Goal: Information Seeking & Learning: Learn about a topic

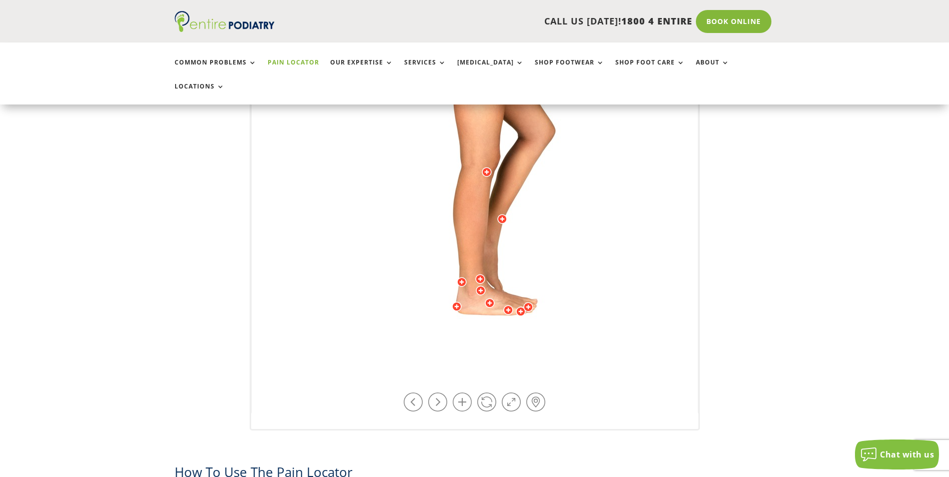
click at [488, 289] on img at bounding box center [475, 167] width 276 height 400
click at [506, 305] on div at bounding box center [508, 310] width 10 height 10
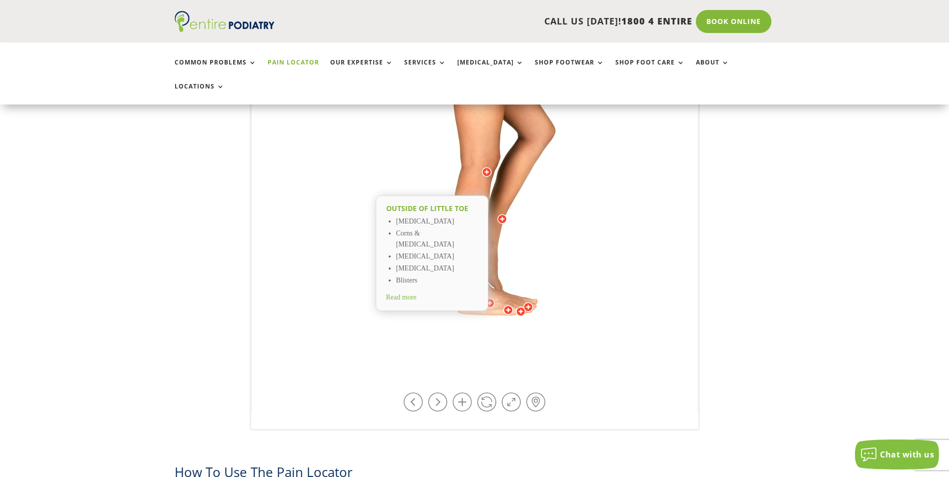
click at [390, 294] on span "Read more" at bounding box center [401, 298] width 31 height 8
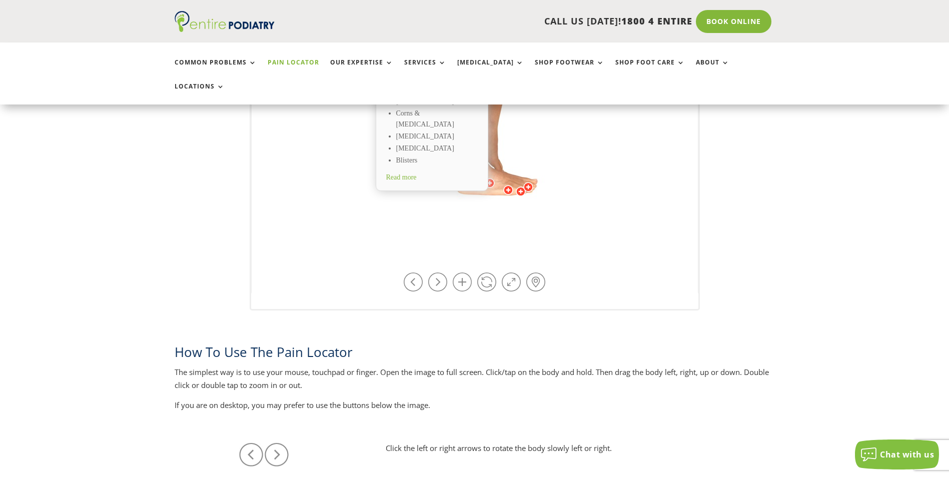
scroll to position [480, 0]
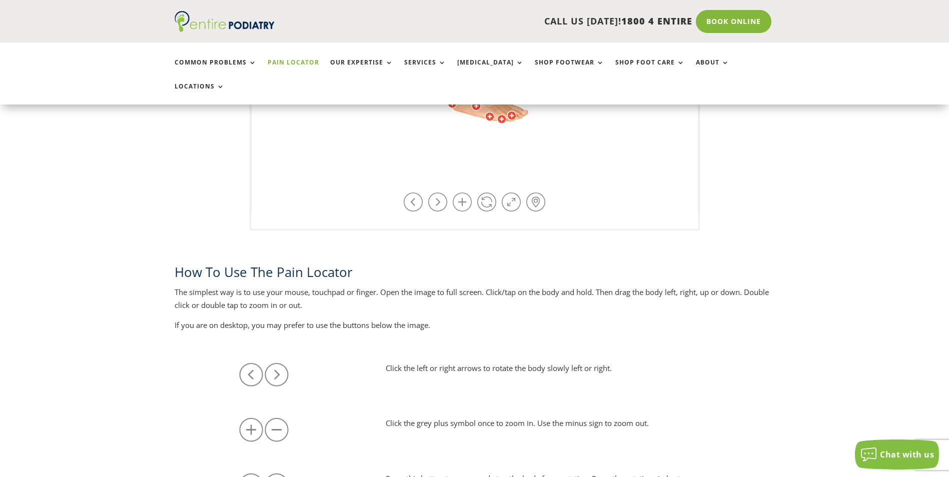
drag, startPoint x: 470, startPoint y: 147, endPoint x: 502, endPoint y: 163, distance: 35.8
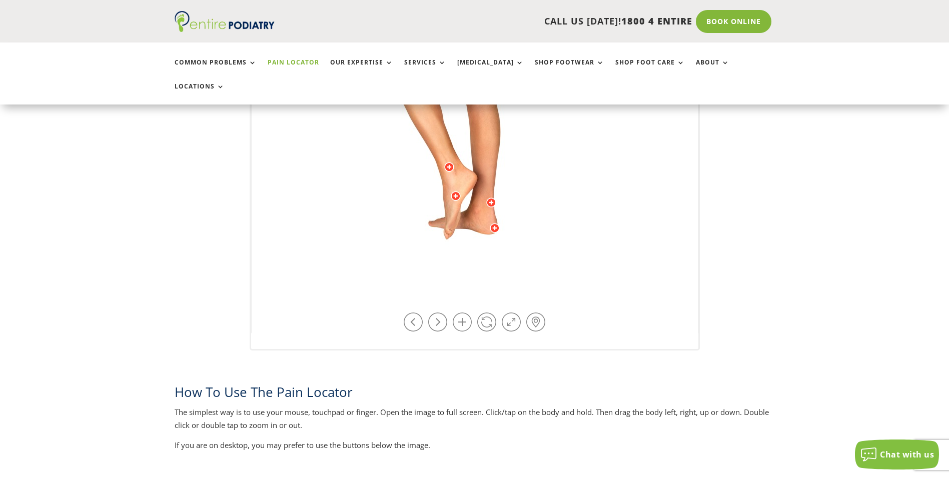
drag, startPoint x: 551, startPoint y: 168, endPoint x: 435, endPoint y: 217, distance: 126.2
click at [435, 217] on img at bounding box center [475, 87] width 276 height 400
click at [457, 191] on div at bounding box center [456, 196] width 10 height 10
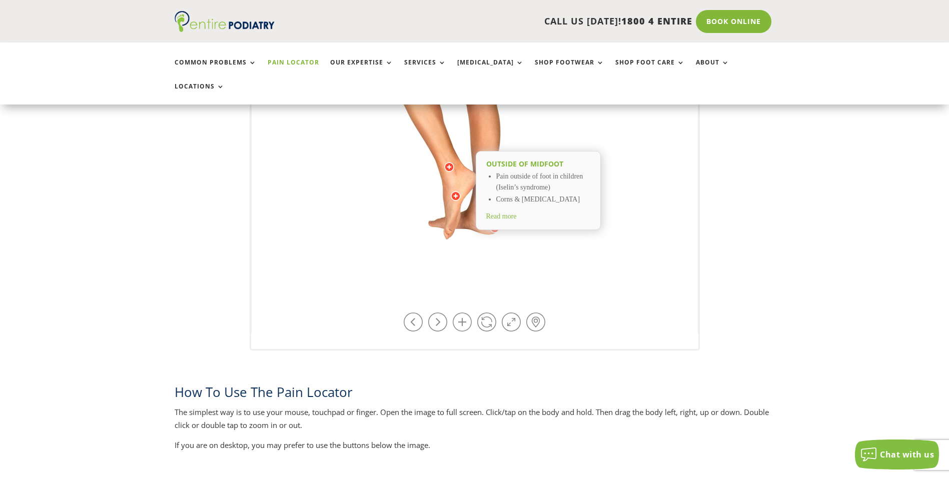
click at [503, 213] on span "Read more" at bounding box center [501, 217] width 31 height 8
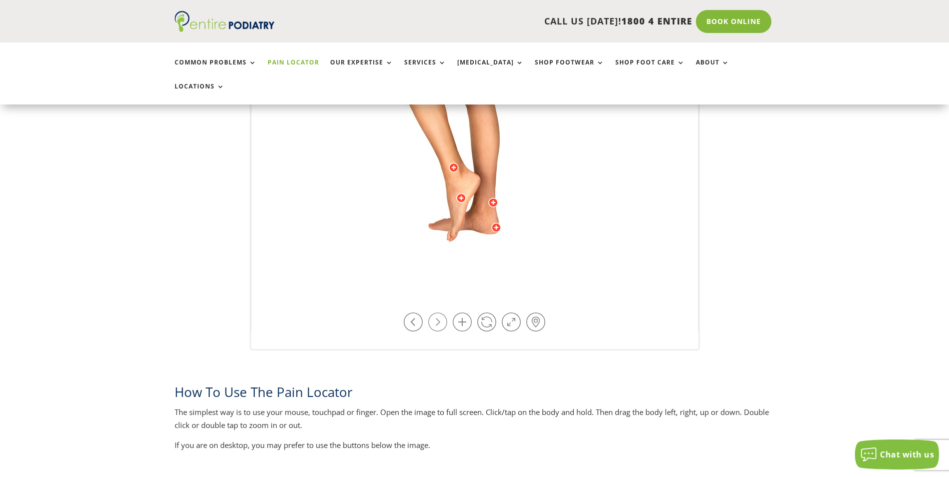
click at [440, 313] on link at bounding box center [437, 322] width 19 height 19
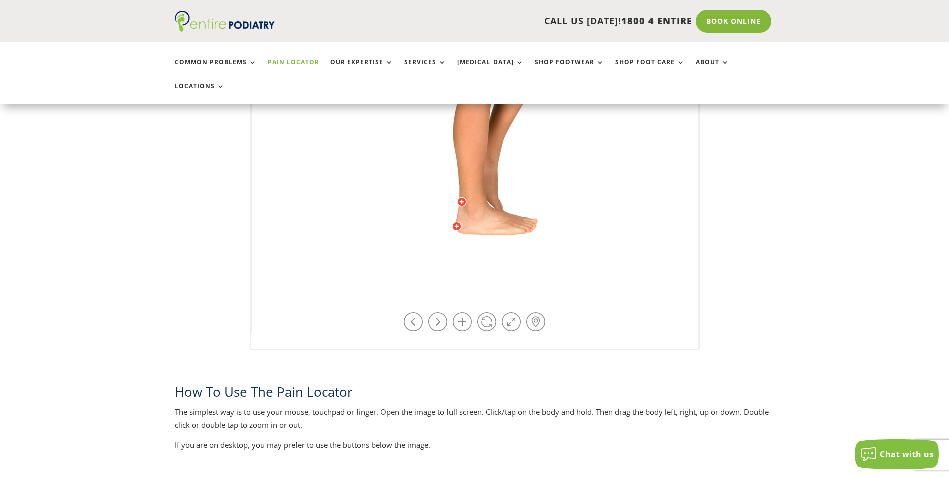
drag, startPoint x: 522, startPoint y: 203, endPoint x: 432, endPoint y: 221, distance: 91.3
click at [432, 221] on img at bounding box center [475, 87] width 276 height 400
click at [491, 218] on div at bounding box center [490, 223] width 10 height 10
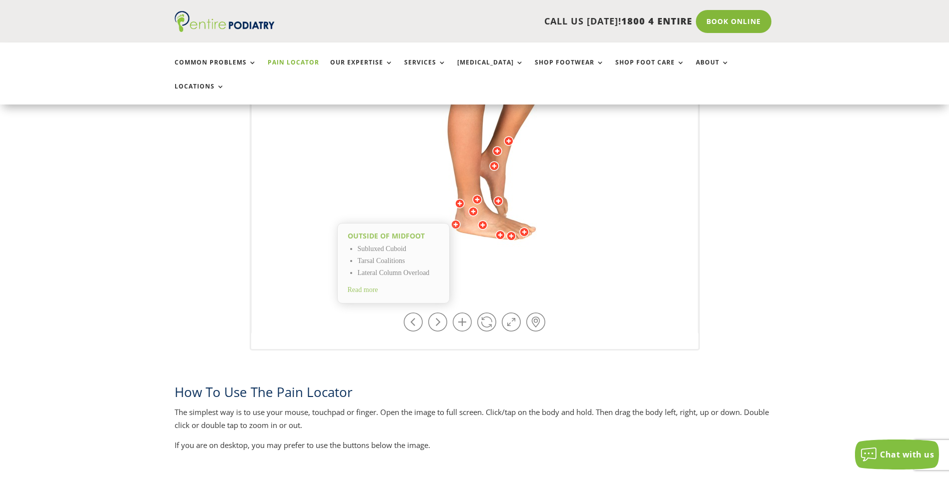
click at [504, 250] on img at bounding box center [475, 87] width 276 height 400
click at [455, 220] on div at bounding box center [456, 225] width 10 height 10
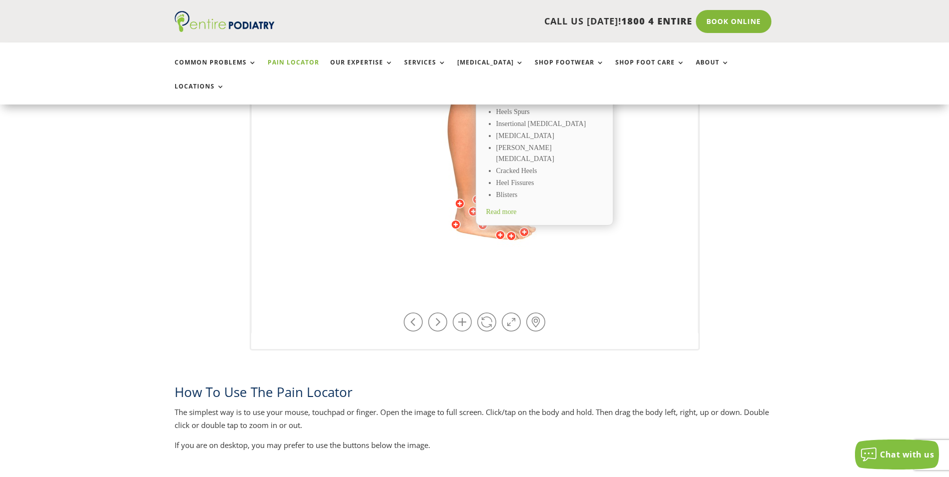
click at [455, 220] on div at bounding box center [456, 225] width 10 height 10
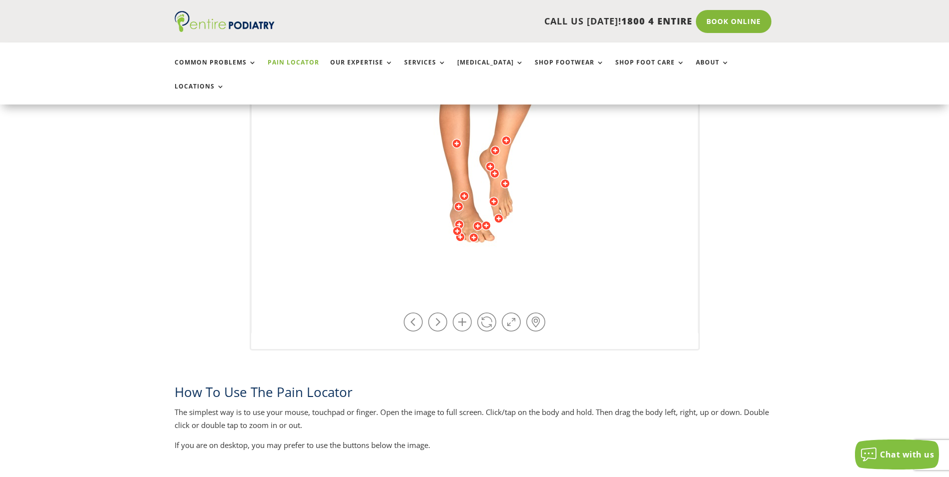
drag, startPoint x: 435, startPoint y: 218, endPoint x: 376, endPoint y: 223, distance: 59.8
click at [376, 223] on img at bounding box center [475, 87] width 276 height 400
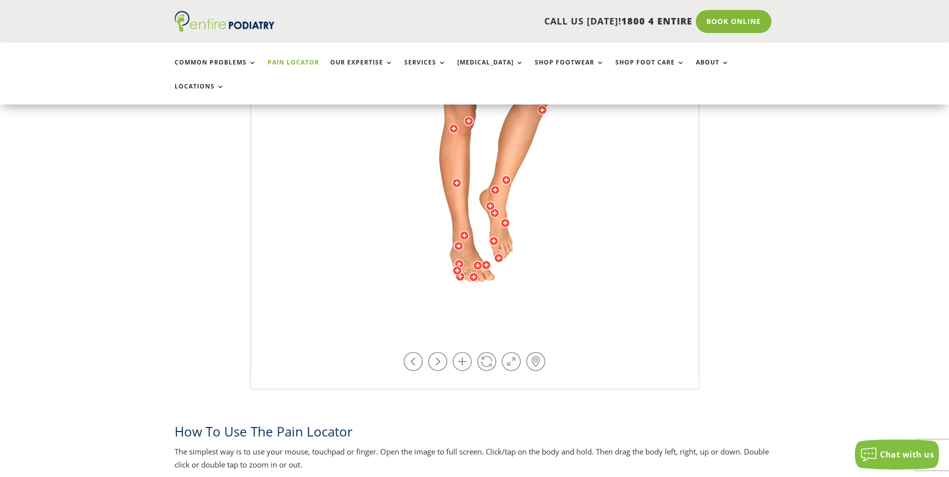
scroll to position [320, 0]
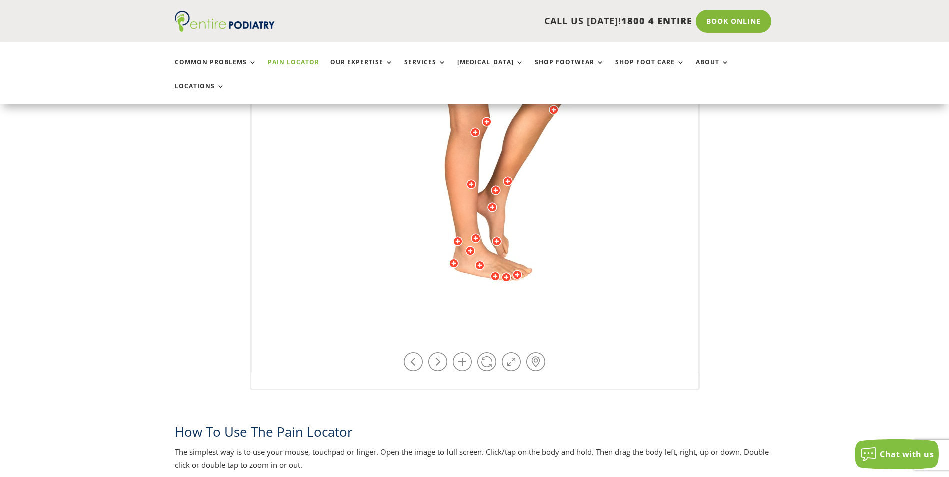
drag, startPoint x: 397, startPoint y: 276, endPoint x: 423, endPoint y: 284, distance: 27.7
click at [423, 284] on img at bounding box center [475, 127] width 276 height 400
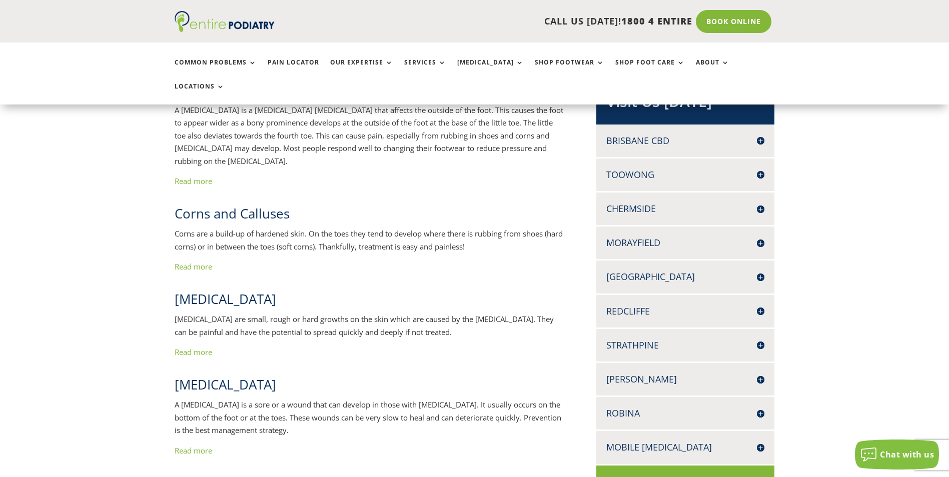
scroll to position [120, 0]
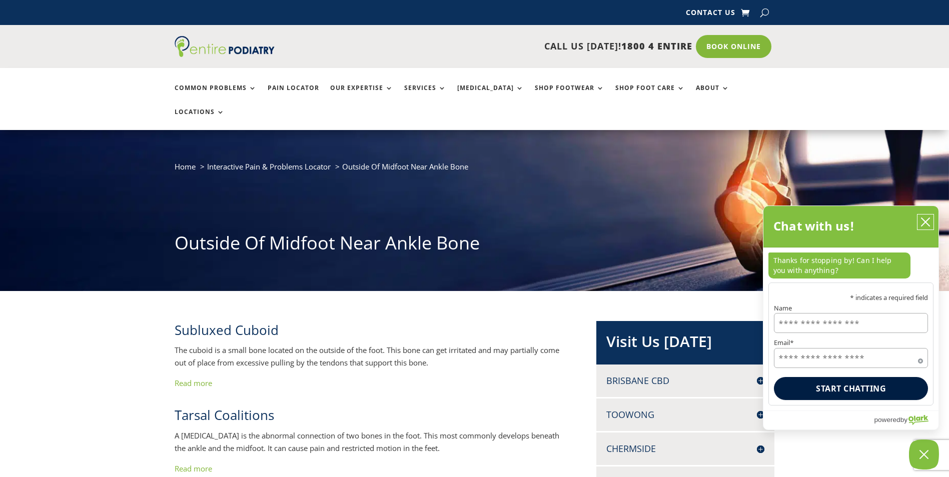
click at [927, 224] on icon "close chatbox" at bounding box center [926, 222] width 8 height 8
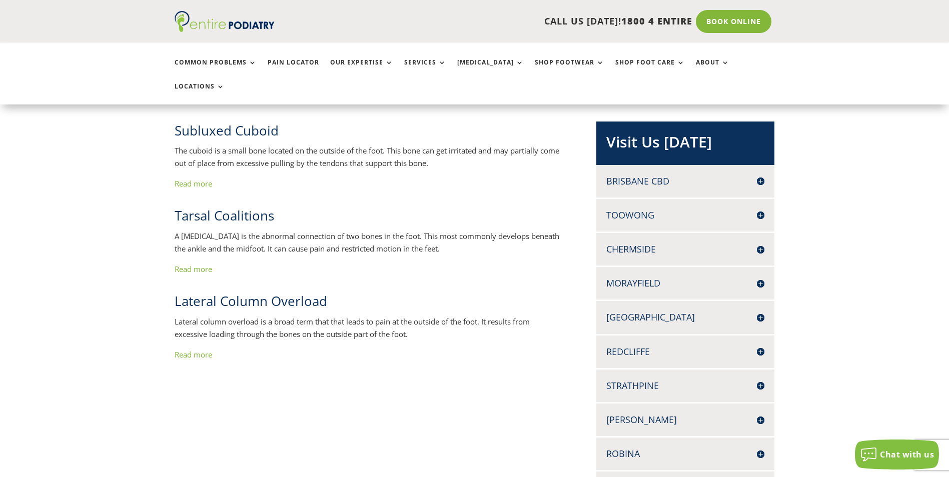
scroll to position [200, 0]
